Goal: Browse casually

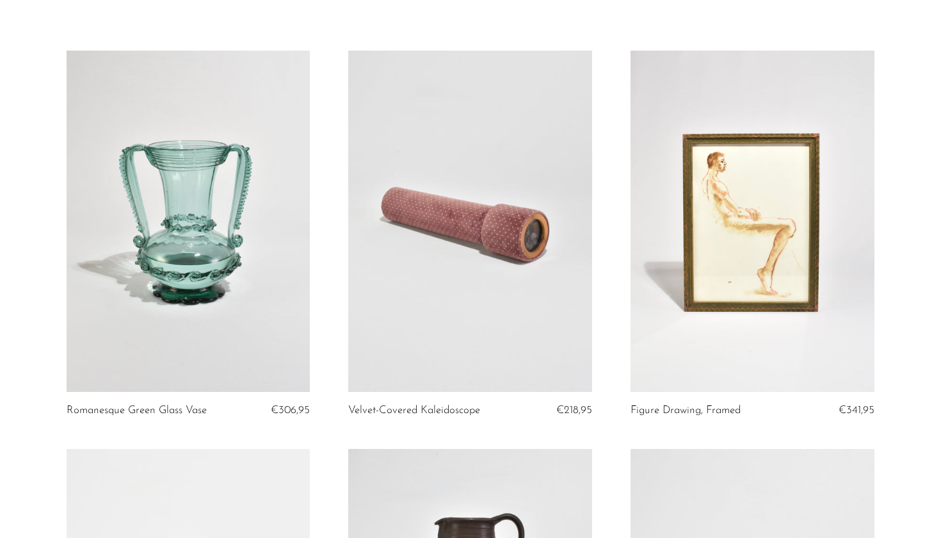
scroll to position [46, 0]
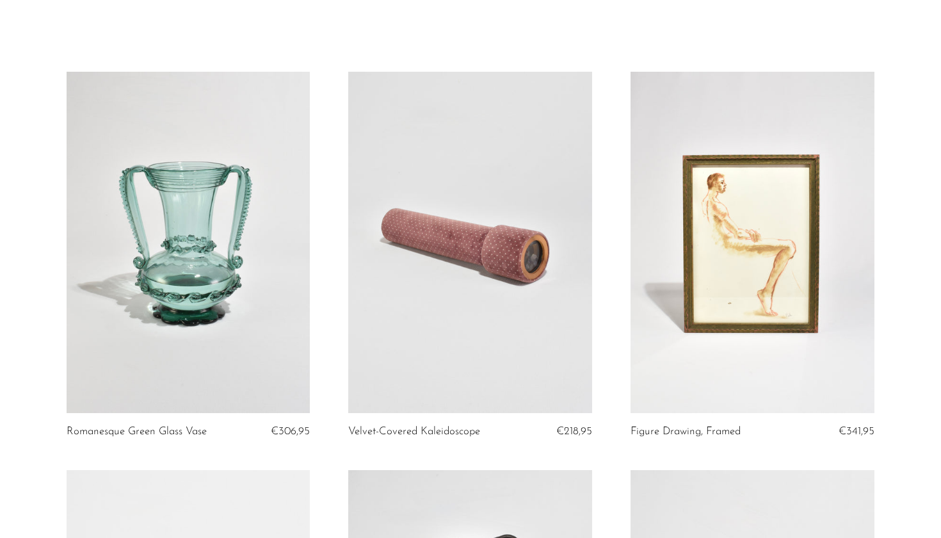
click at [779, 136] on link at bounding box center [753, 242] width 244 height 341
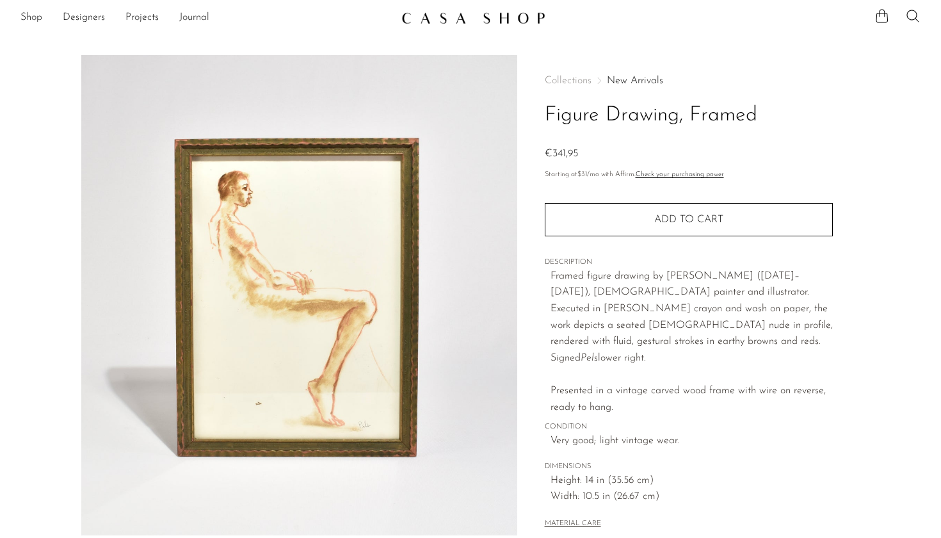
scroll to position [5, 0]
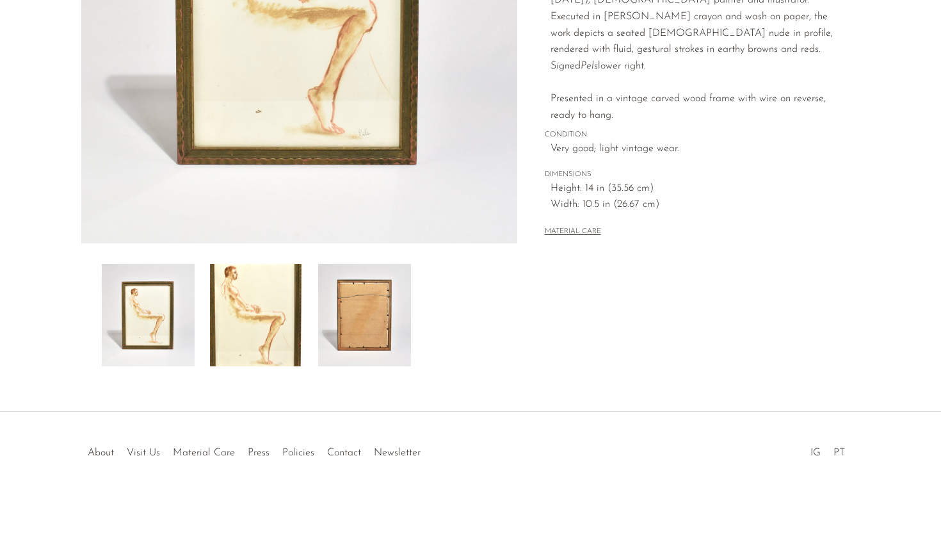
click at [387, 344] on img at bounding box center [364, 315] width 93 height 102
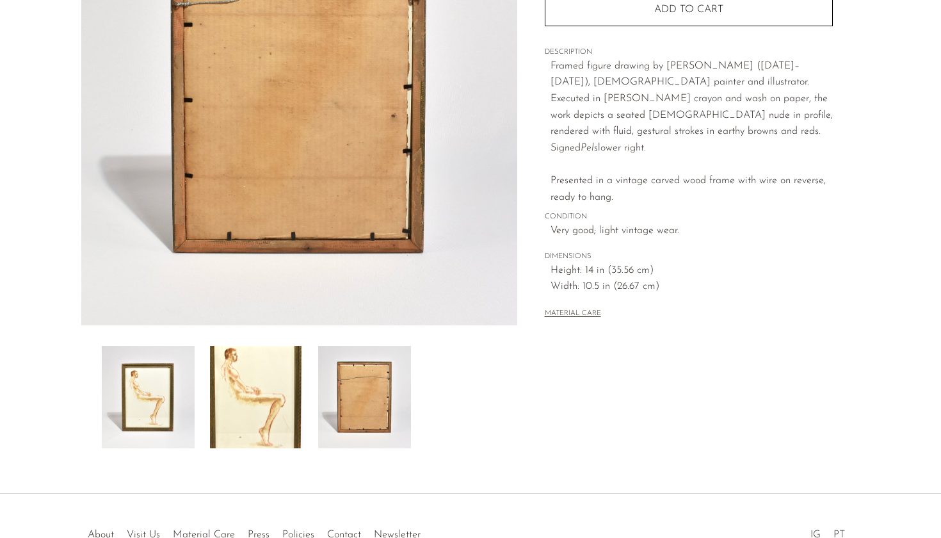
scroll to position [171, 0]
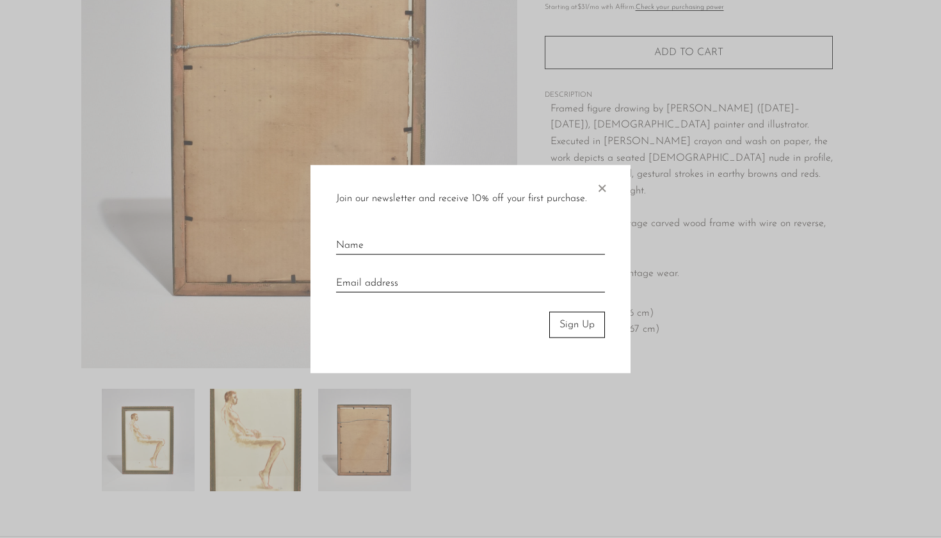
click at [604, 190] on span "×" at bounding box center [601, 185] width 13 height 41
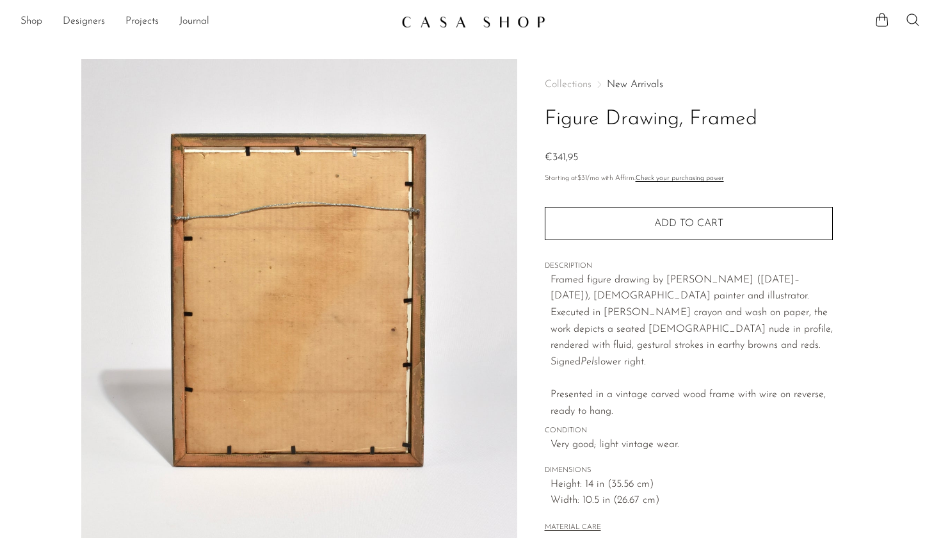
scroll to position [0, 0]
click at [439, 18] on img at bounding box center [473, 21] width 144 height 13
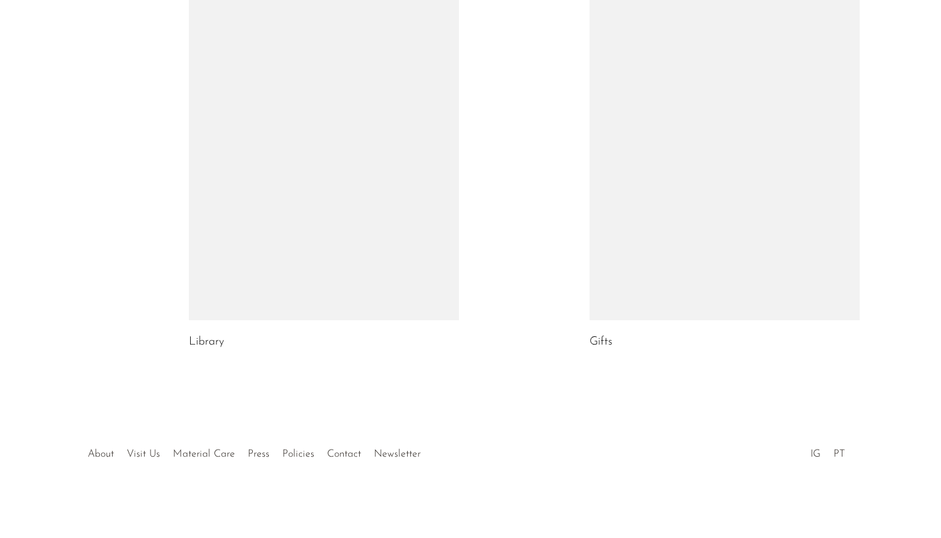
scroll to position [729, 0]
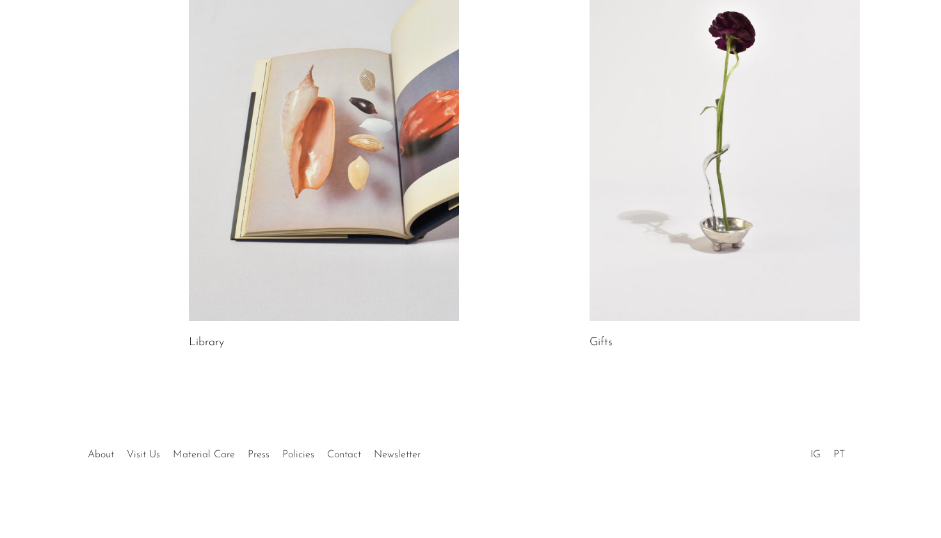
click at [398, 165] on link at bounding box center [324, 131] width 270 height 378
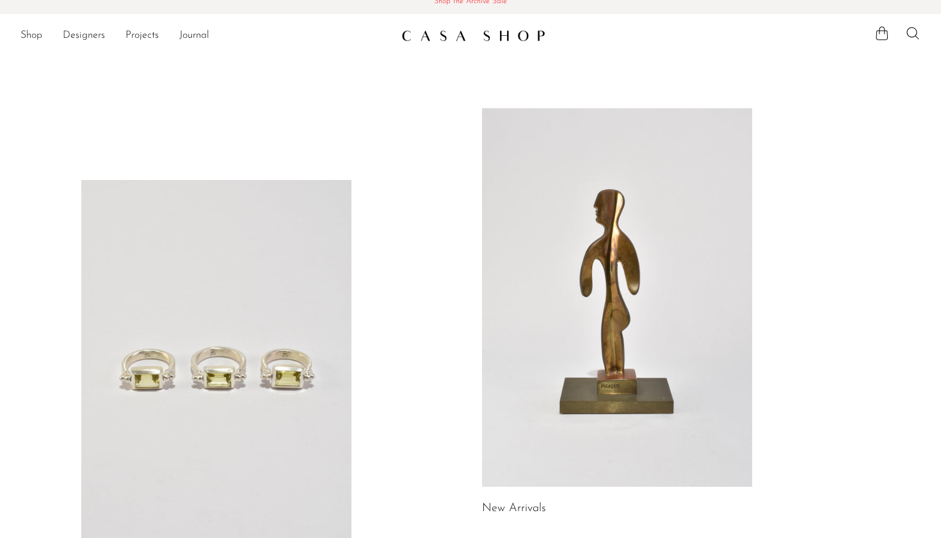
scroll to position [0, 0]
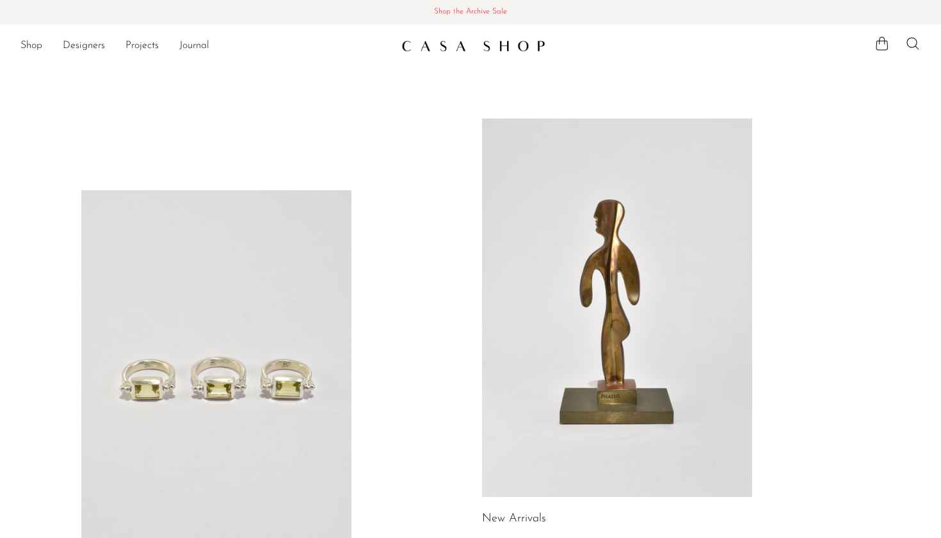
click at [531, 203] on link at bounding box center [617, 307] width 270 height 378
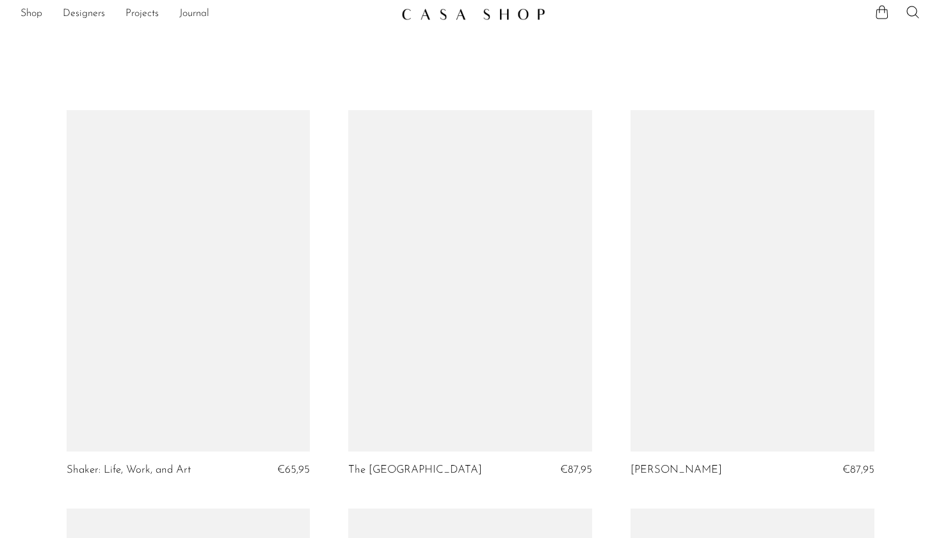
scroll to position [9, 0]
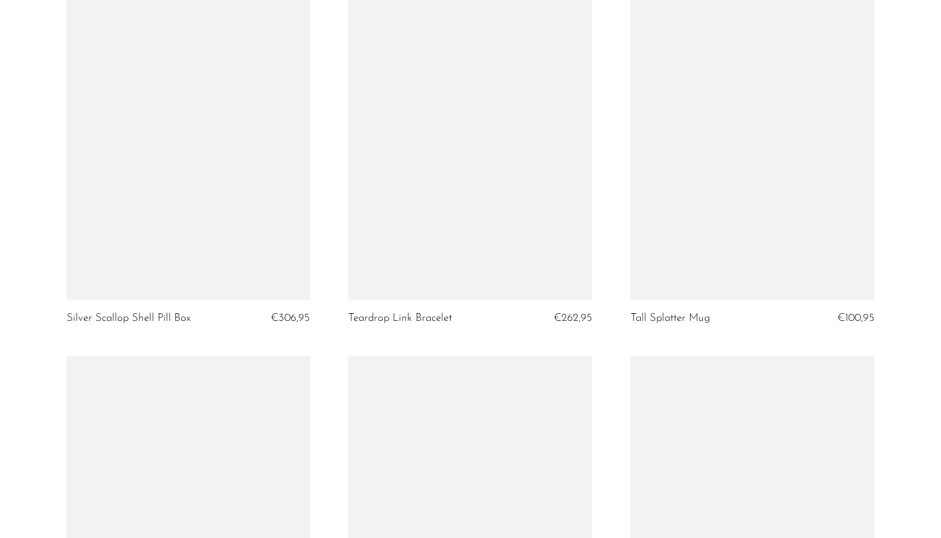
scroll to position [4431, 0]
